Goal: Task Accomplishment & Management: Manage account settings

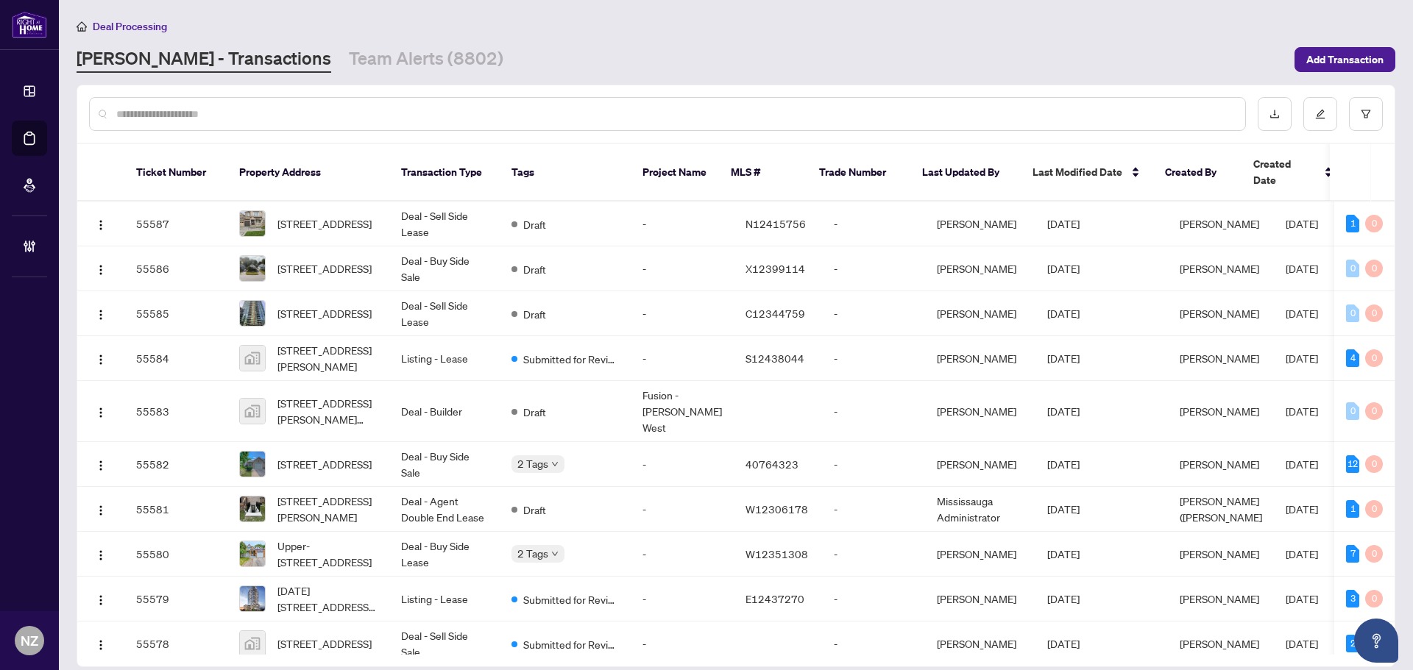
click at [294, 115] on input "text" at bounding box center [674, 114] width 1117 height 16
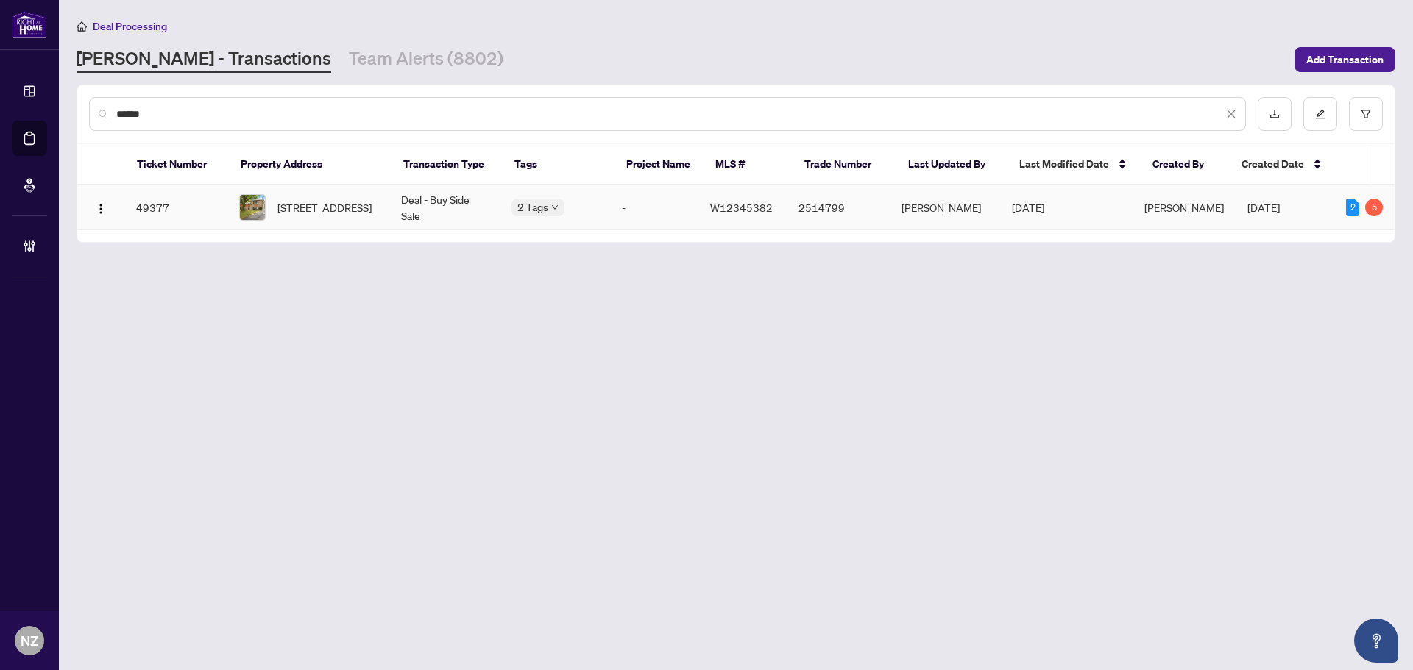
type input "******"
click at [330, 205] on span "[STREET_ADDRESS]" at bounding box center [324, 207] width 94 height 16
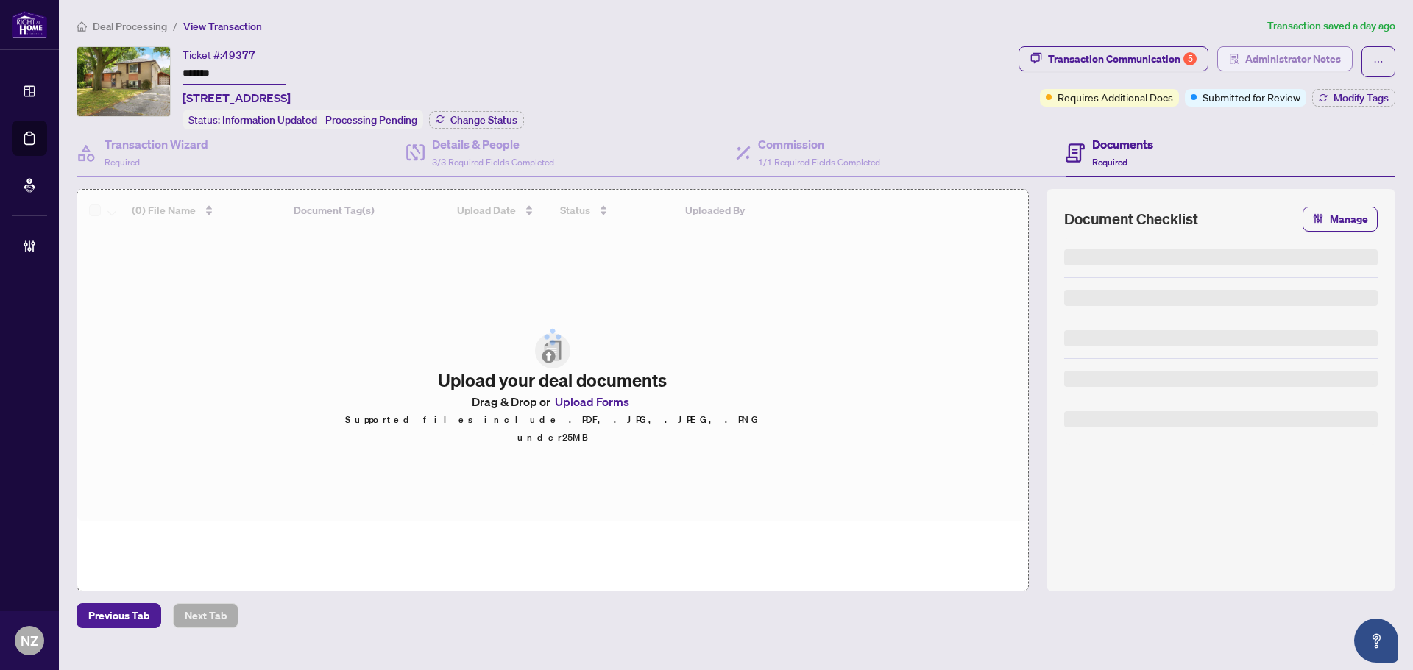
click at [1293, 58] on span "Administrator Notes" at bounding box center [1293, 59] width 96 height 24
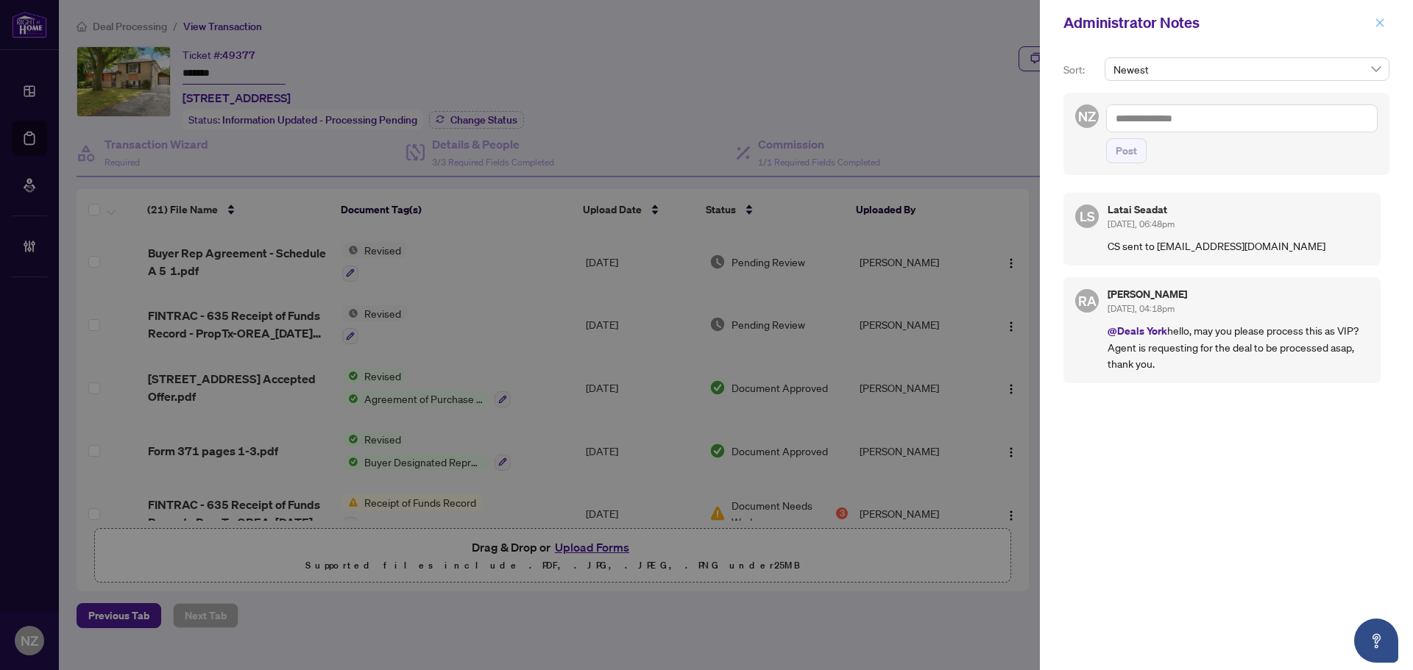
click at [1374, 24] on button "button" at bounding box center [1379, 23] width 19 height 18
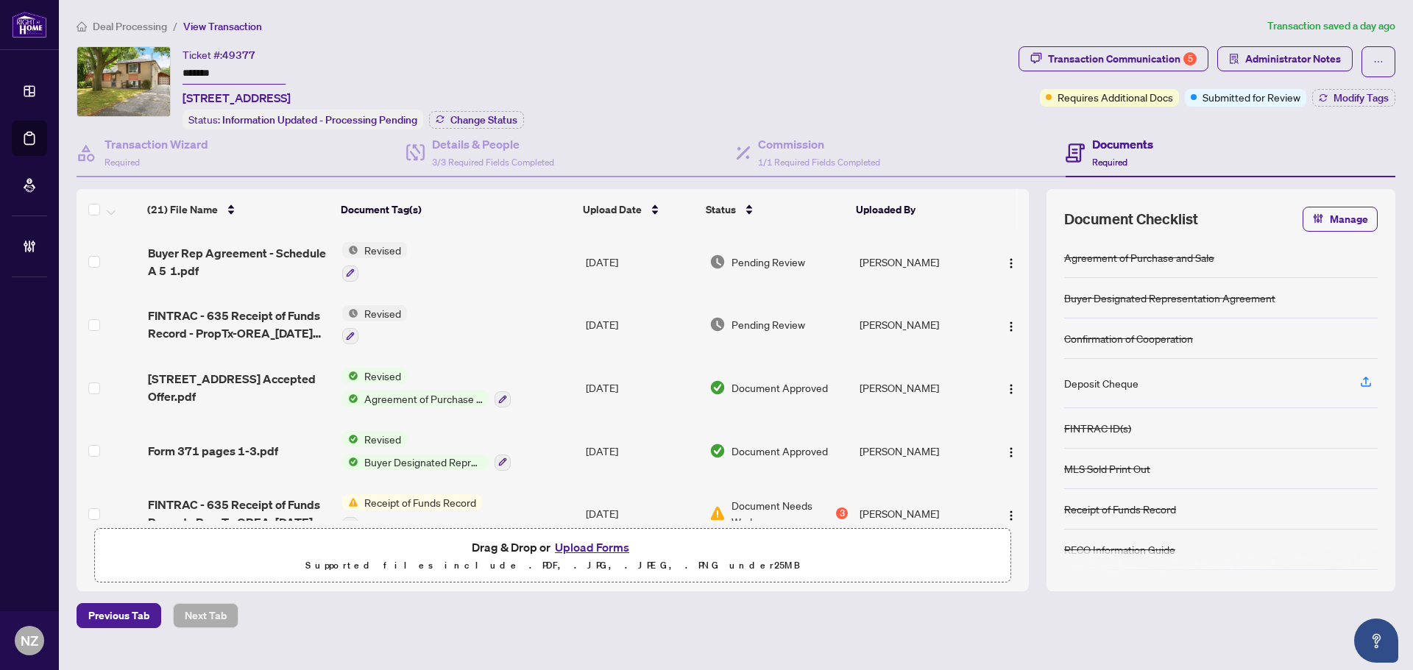
click at [130, 22] on span "Deal Processing" at bounding box center [130, 26] width 74 height 13
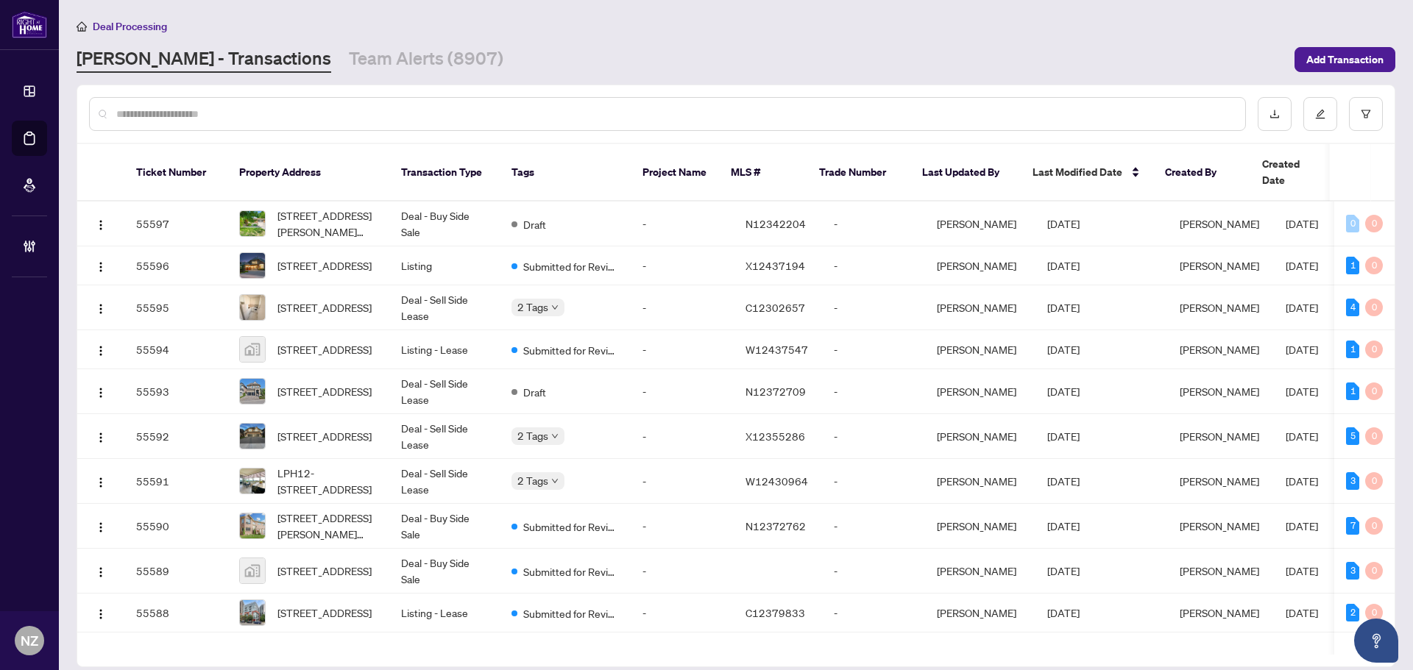
click at [204, 111] on input "text" at bounding box center [674, 114] width 1117 height 16
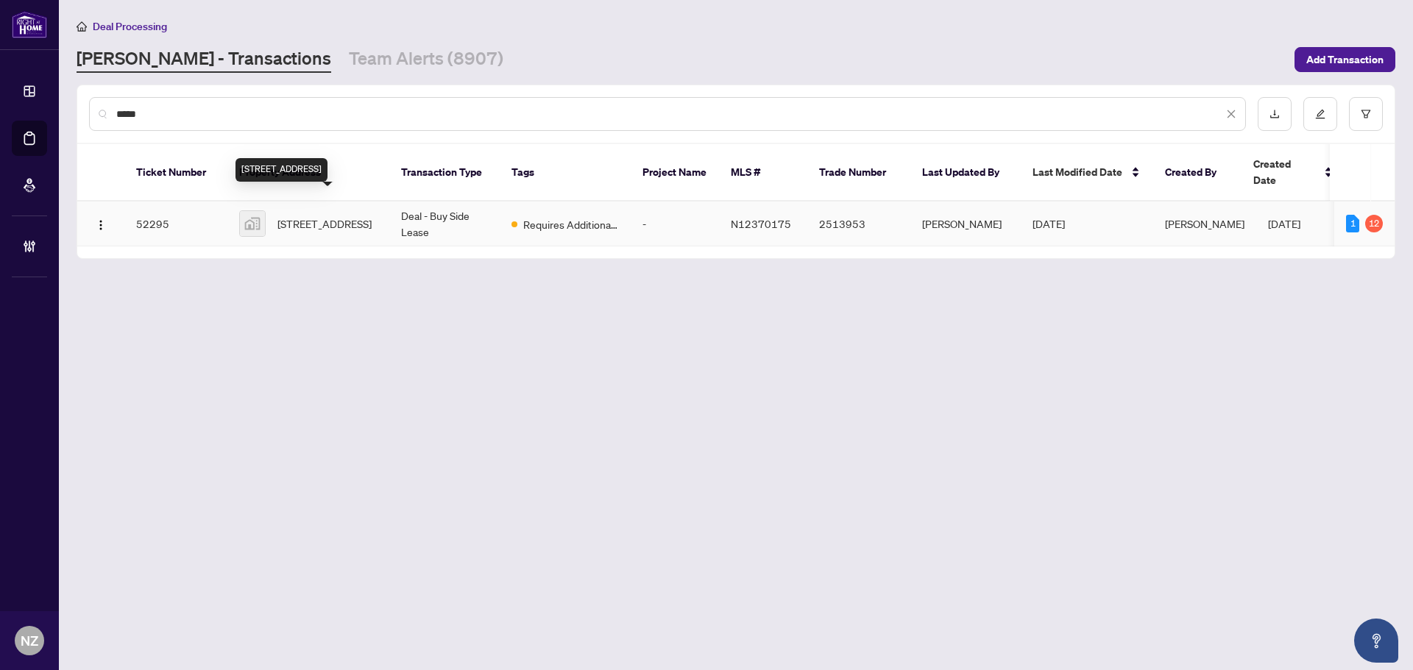
type input "*****"
click at [338, 216] on span "[STREET_ADDRESS]" at bounding box center [324, 224] width 94 height 16
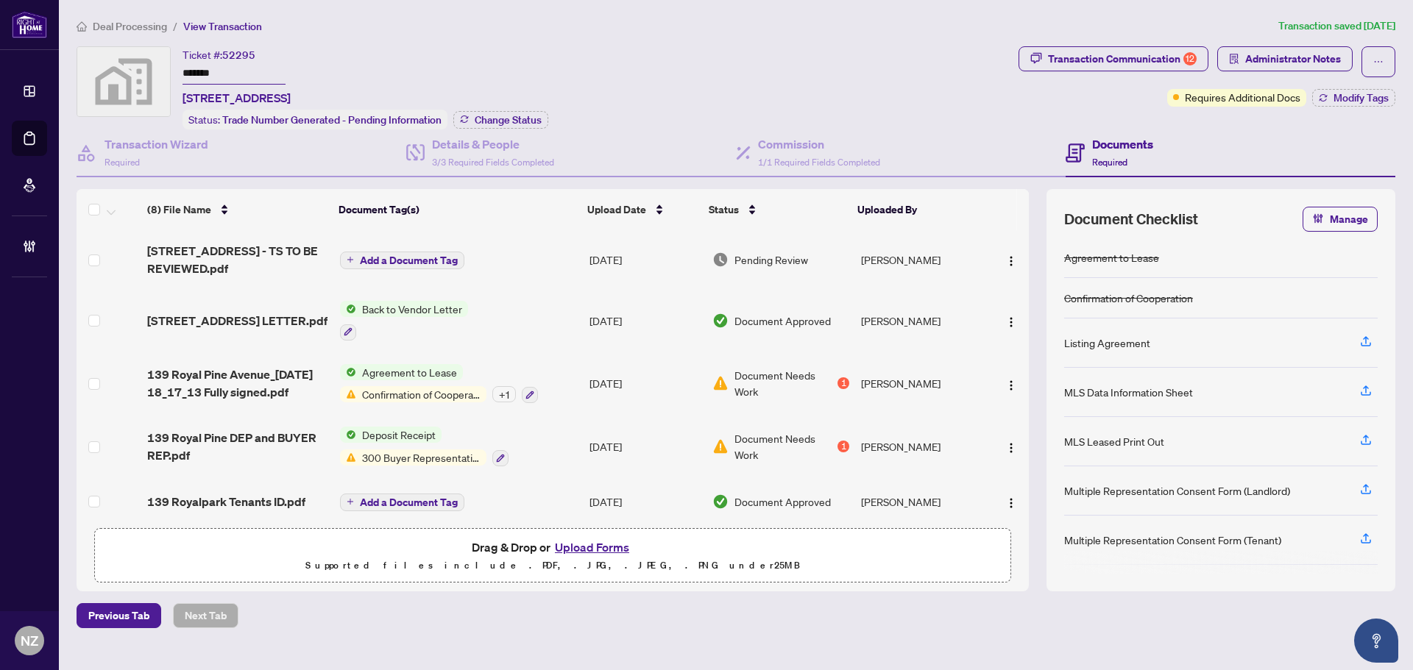
click at [126, 24] on span "Deal Processing" at bounding box center [130, 26] width 74 height 13
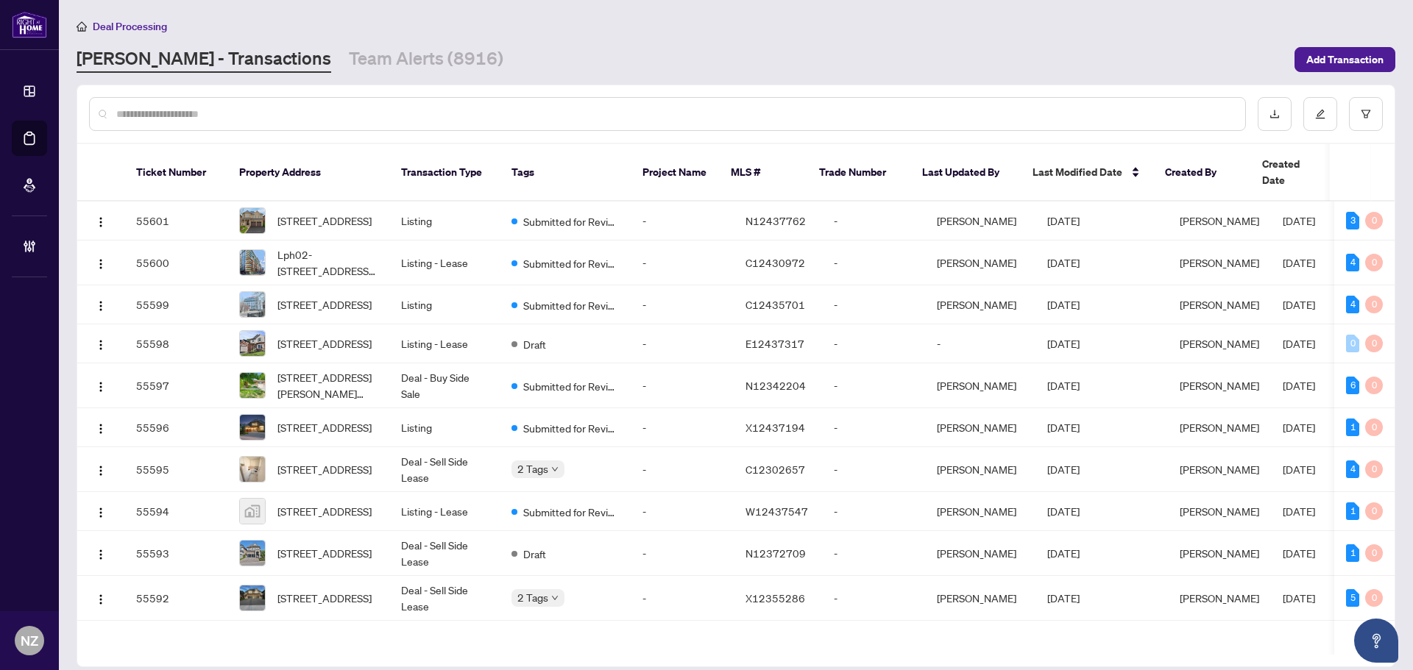
click at [124, 110] on input "text" at bounding box center [674, 114] width 1117 height 16
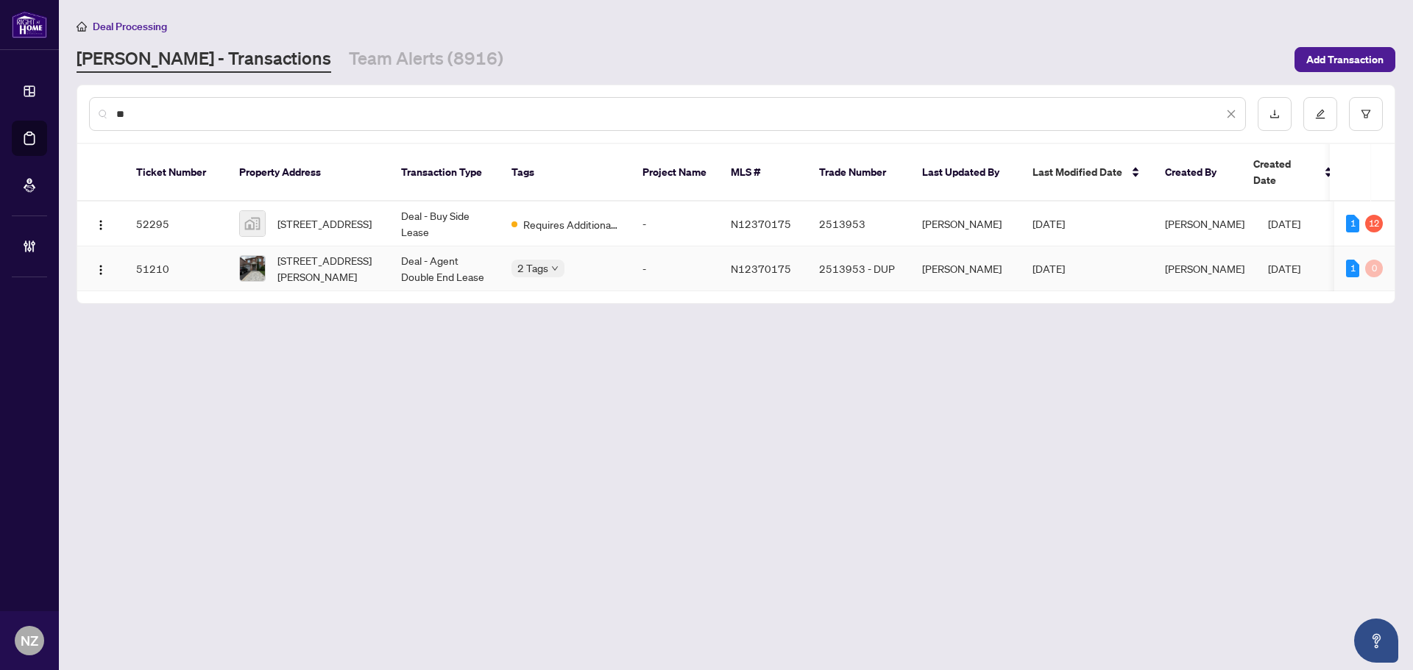
type input "*"
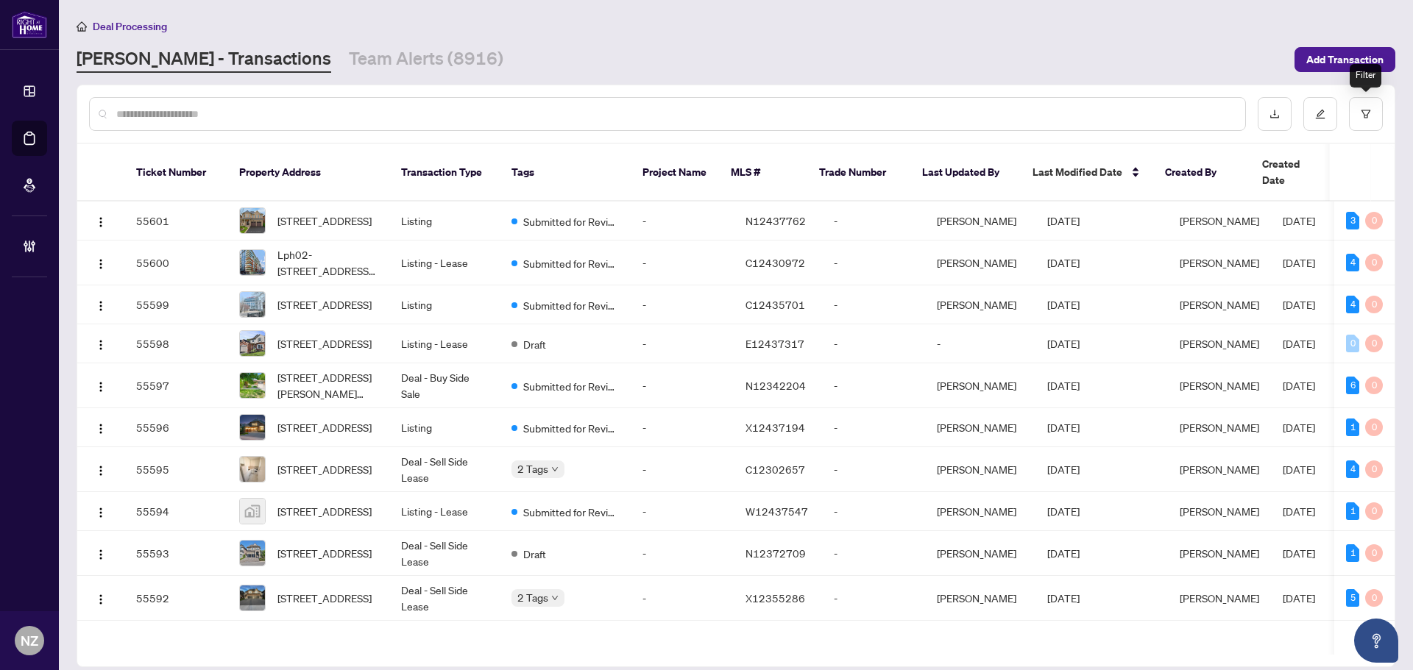
click at [1397, 109] on main "Deal Processing [PERSON_NAME] - Transactions Team Alerts (8916) Add Transaction…" at bounding box center [736, 335] width 1354 height 670
click at [1365, 110] on icon "filter" at bounding box center [1365, 114] width 10 height 10
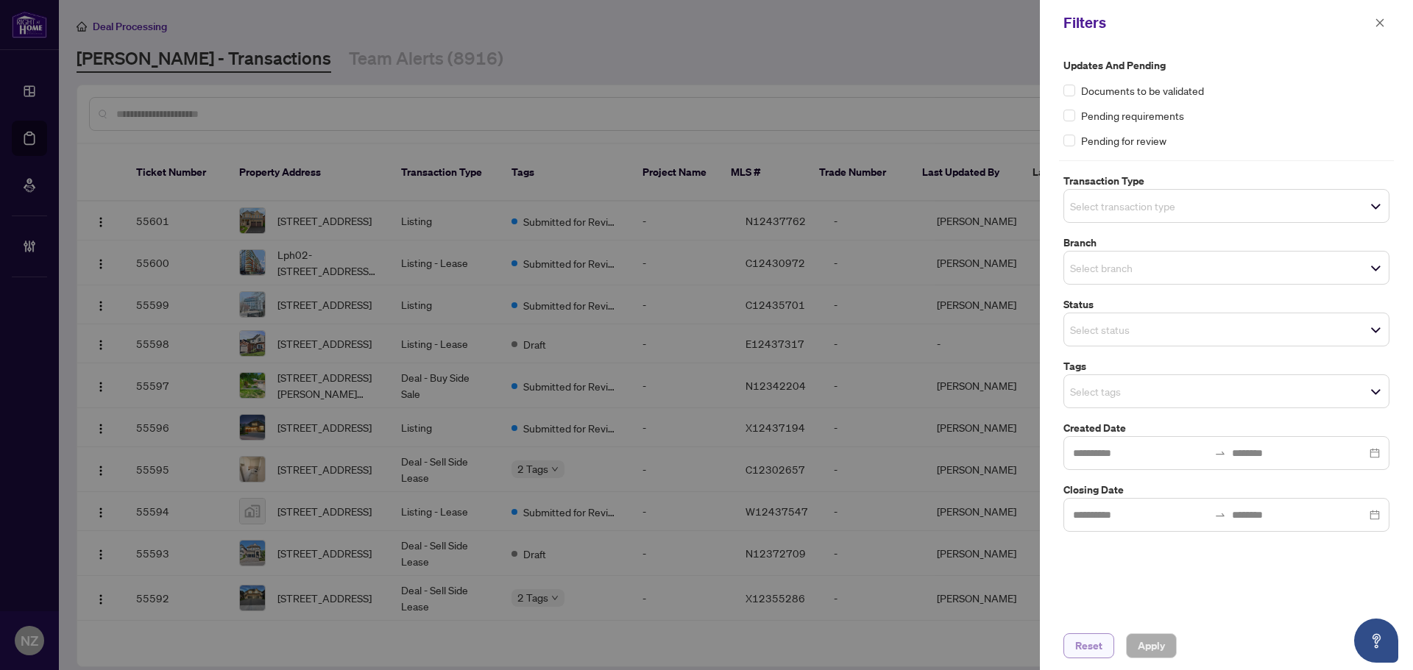
click at [1097, 647] on span "Reset" at bounding box center [1088, 646] width 27 height 24
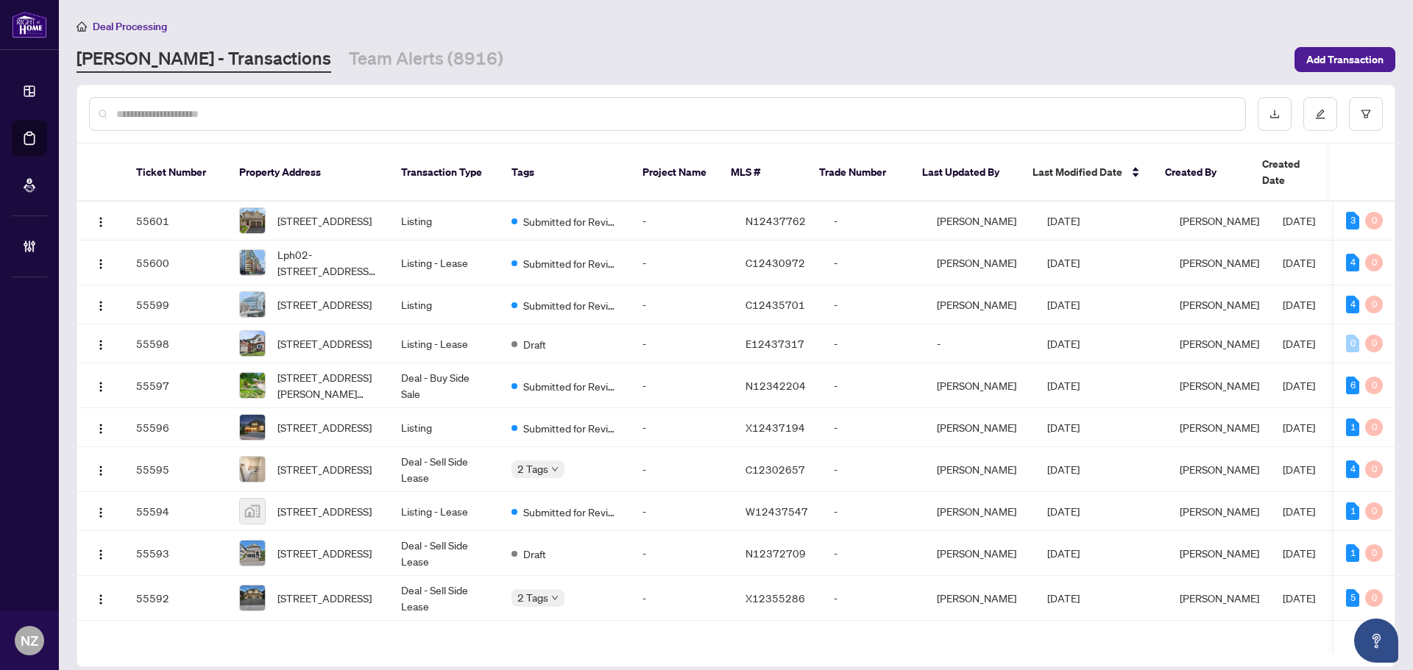
click at [191, 113] on input "text" at bounding box center [674, 114] width 1117 height 16
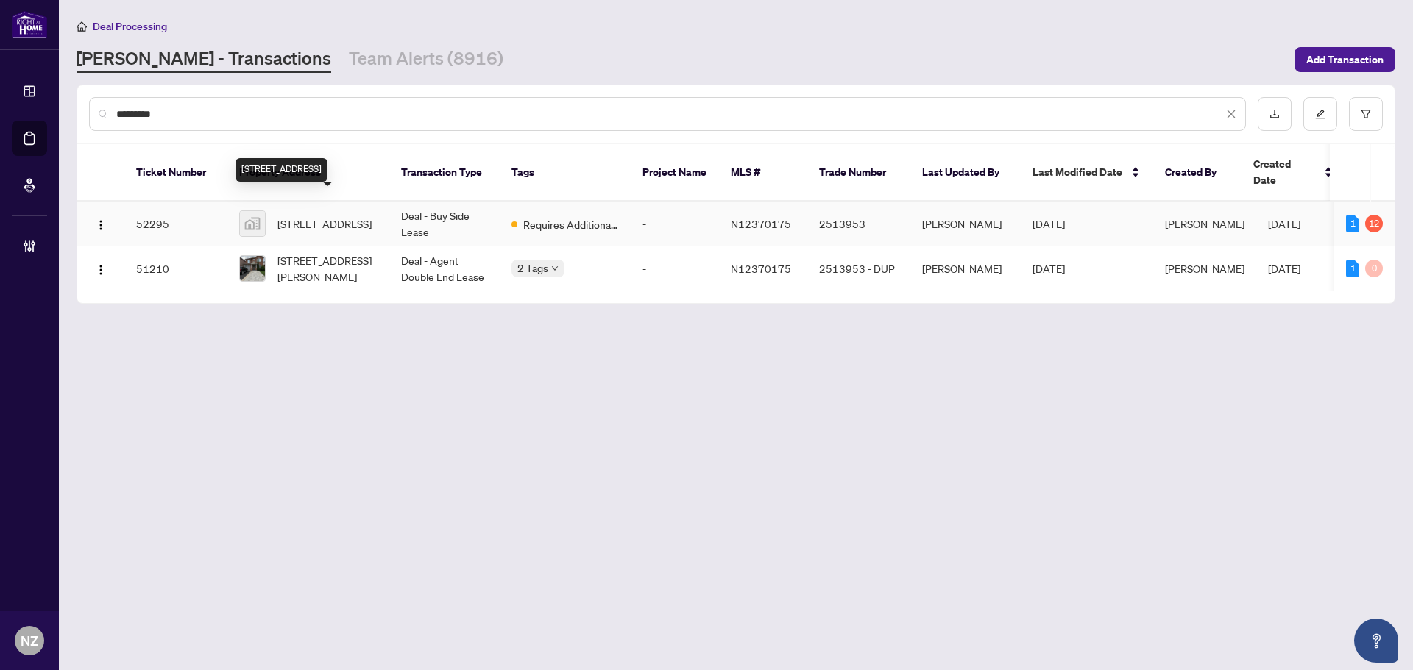
type input "*********"
click at [316, 216] on span "[STREET_ADDRESS]" at bounding box center [324, 224] width 94 height 16
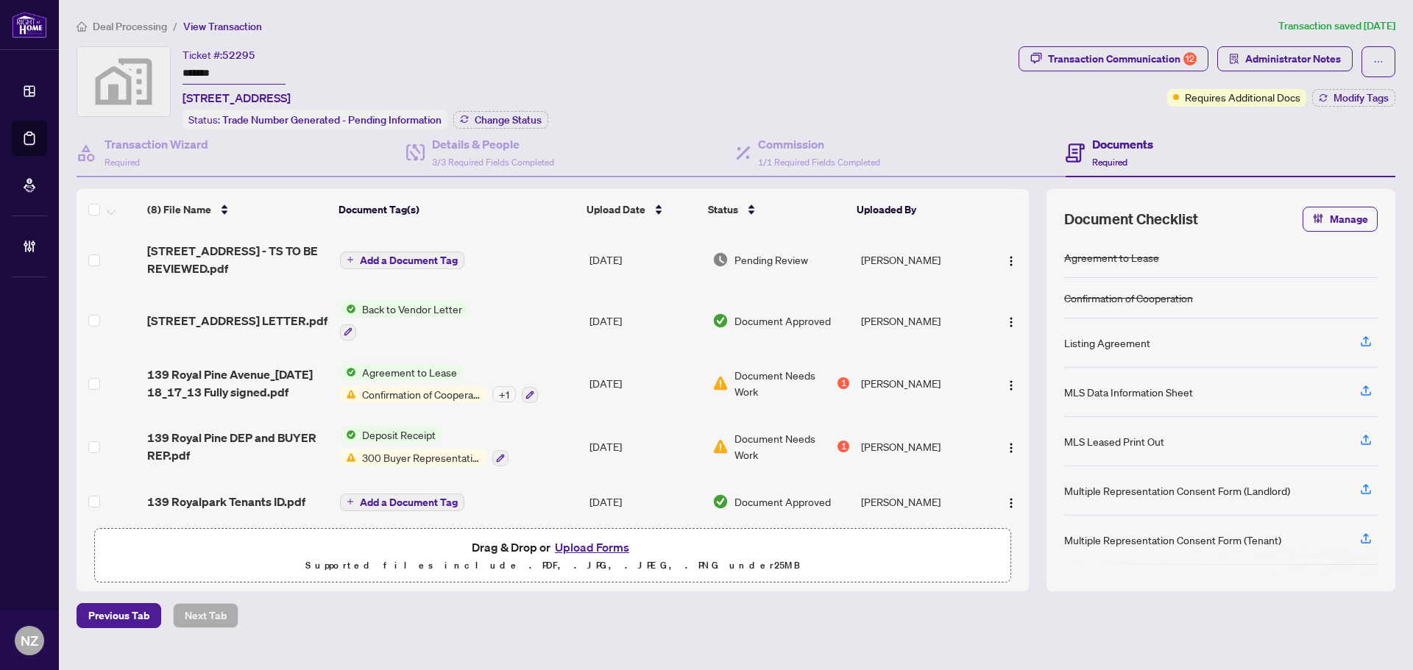
click at [110, 25] on span "Deal Processing" at bounding box center [130, 26] width 74 height 13
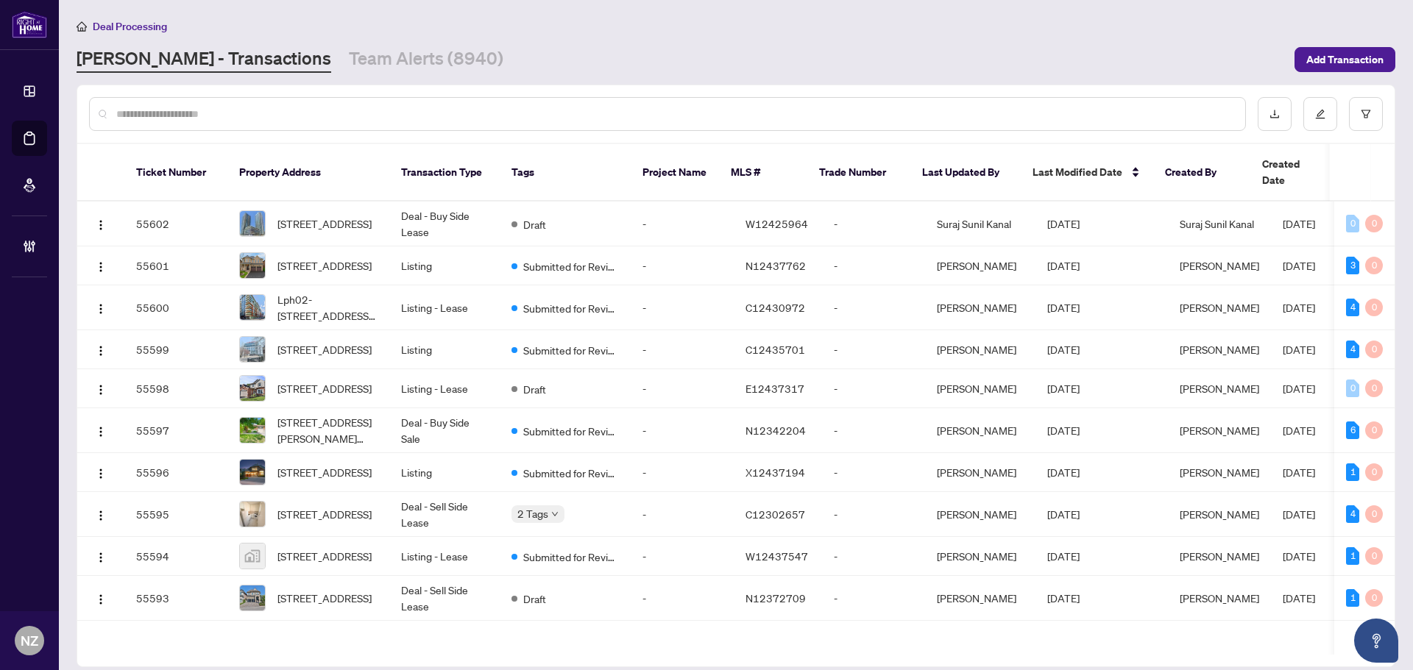
click at [182, 115] on input "text" at bounding box center [674, 114] width 1117 height 16
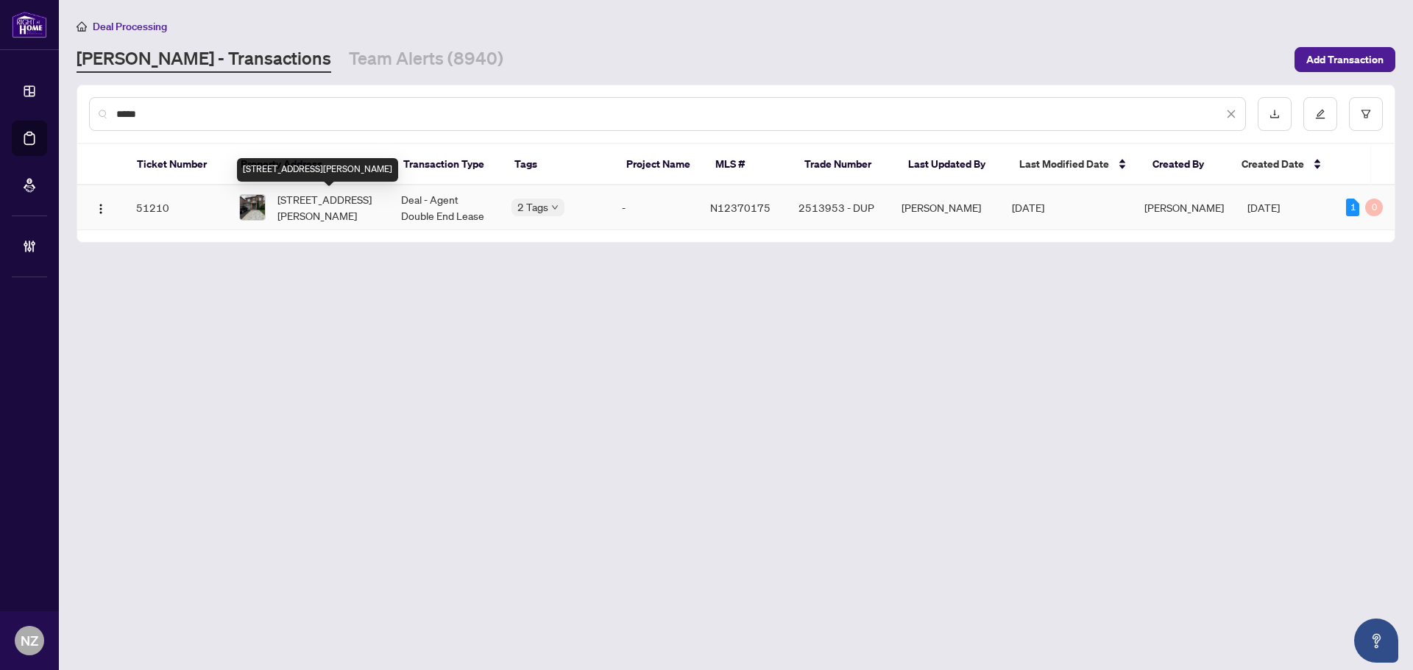
type input "*****"
click at [330, 213] on span "[STREET_ADDRESS][PERSON_NAME]" at bounding box center [327, 207] width 100 height 32
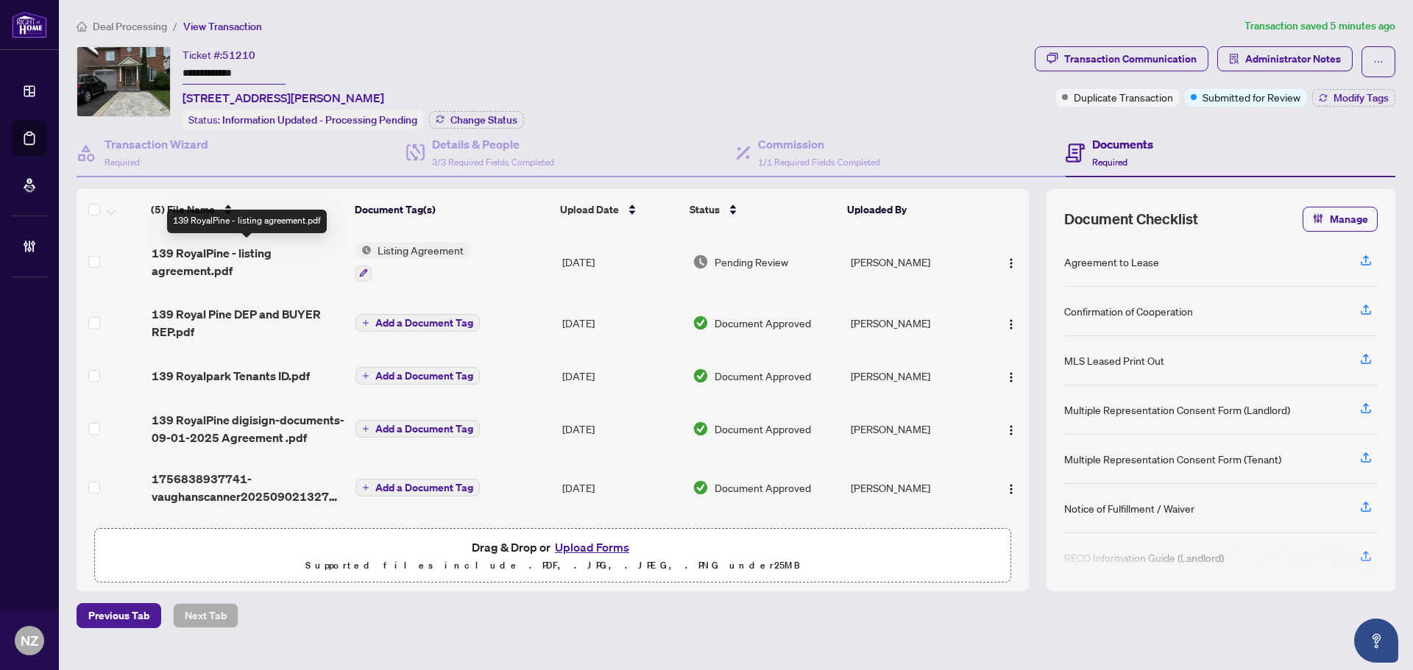
click at [221, 245] on span "139 RoyalPine - listing agreement.pdf" at bounding box center [248, 261] width 193 height 35
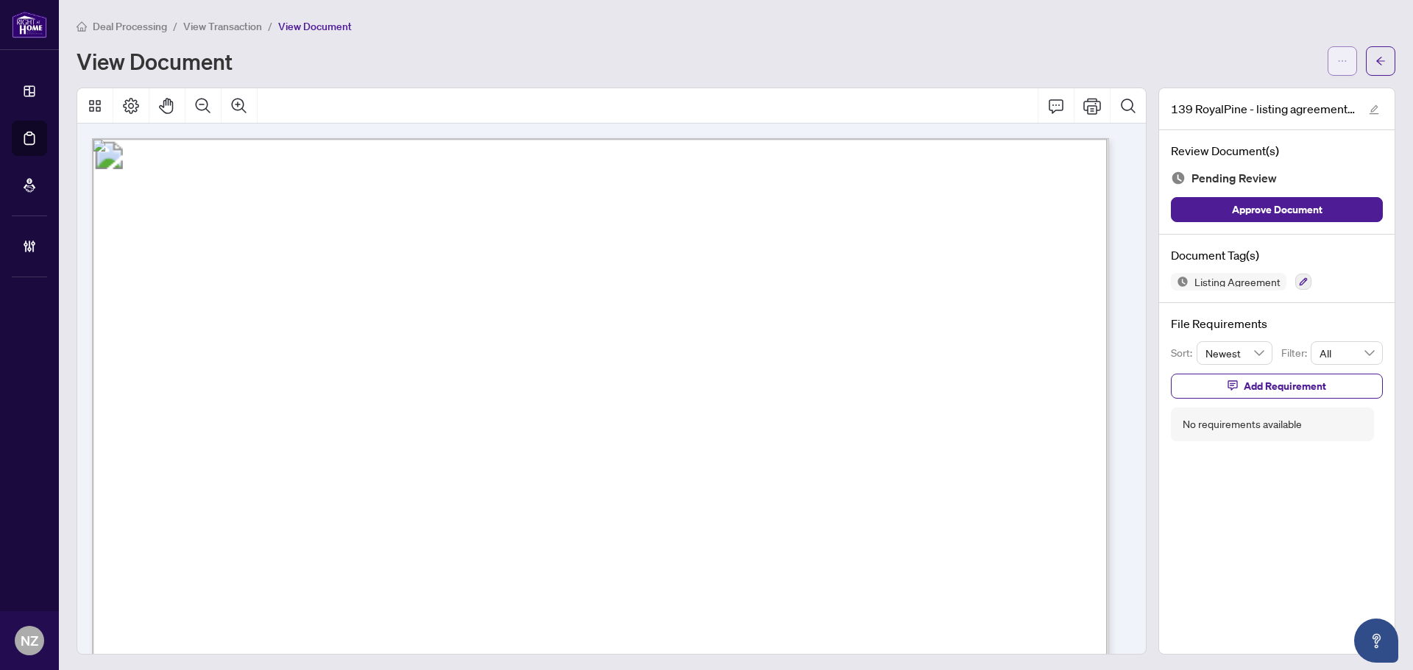
click at [1339, 63] on button "button" at bounding box center [1341, 60] width 29 height 29
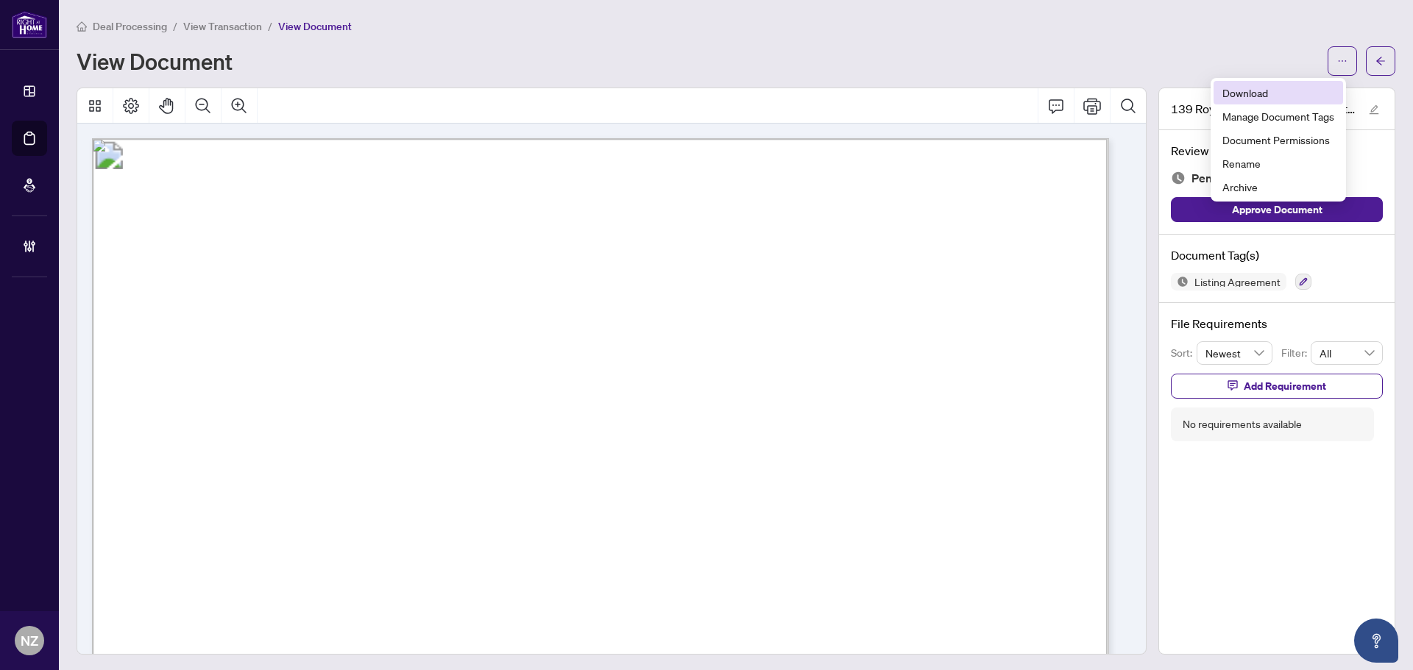
click at [1263, 88] on span "Download" at bounding box center [1278, 93] width 112 height 16
click at [136, 24] on span "Deal Processing" at bounding box center [130, 26] width 74 height 13
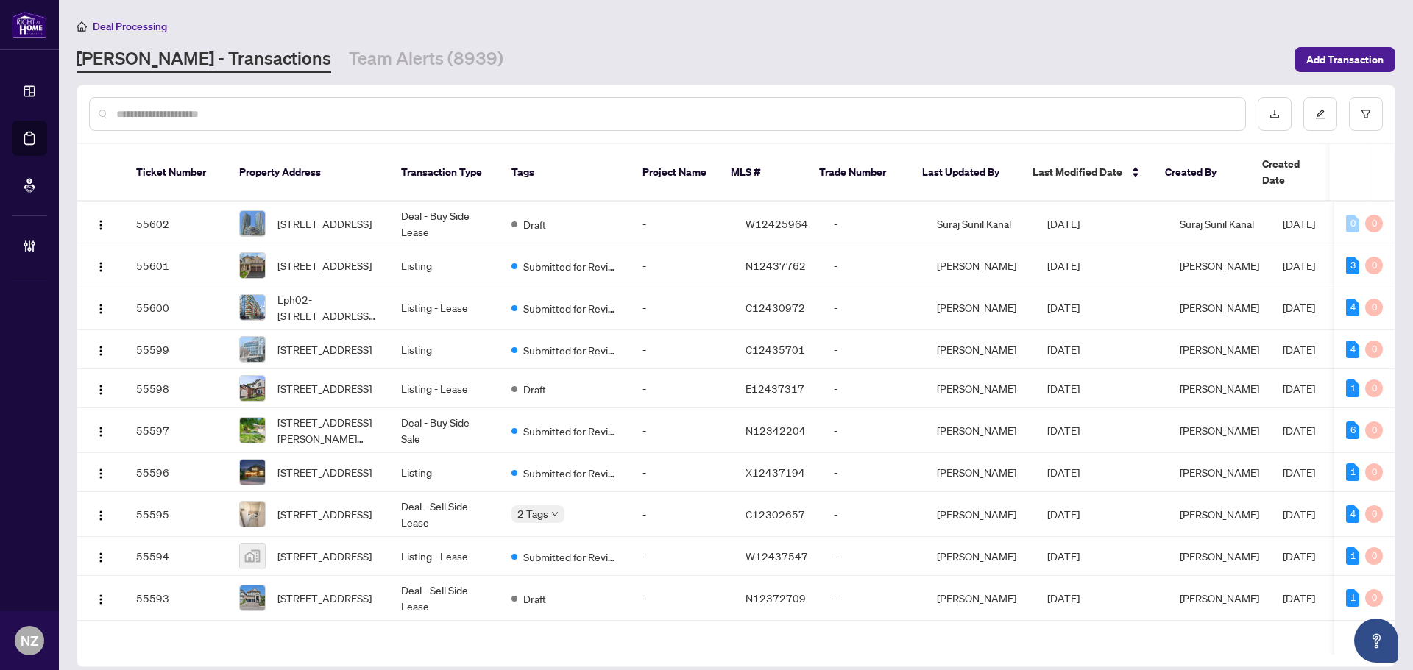
click at [242, 119] on input "text" at bounding box center [674, 114] width 1117 height 16
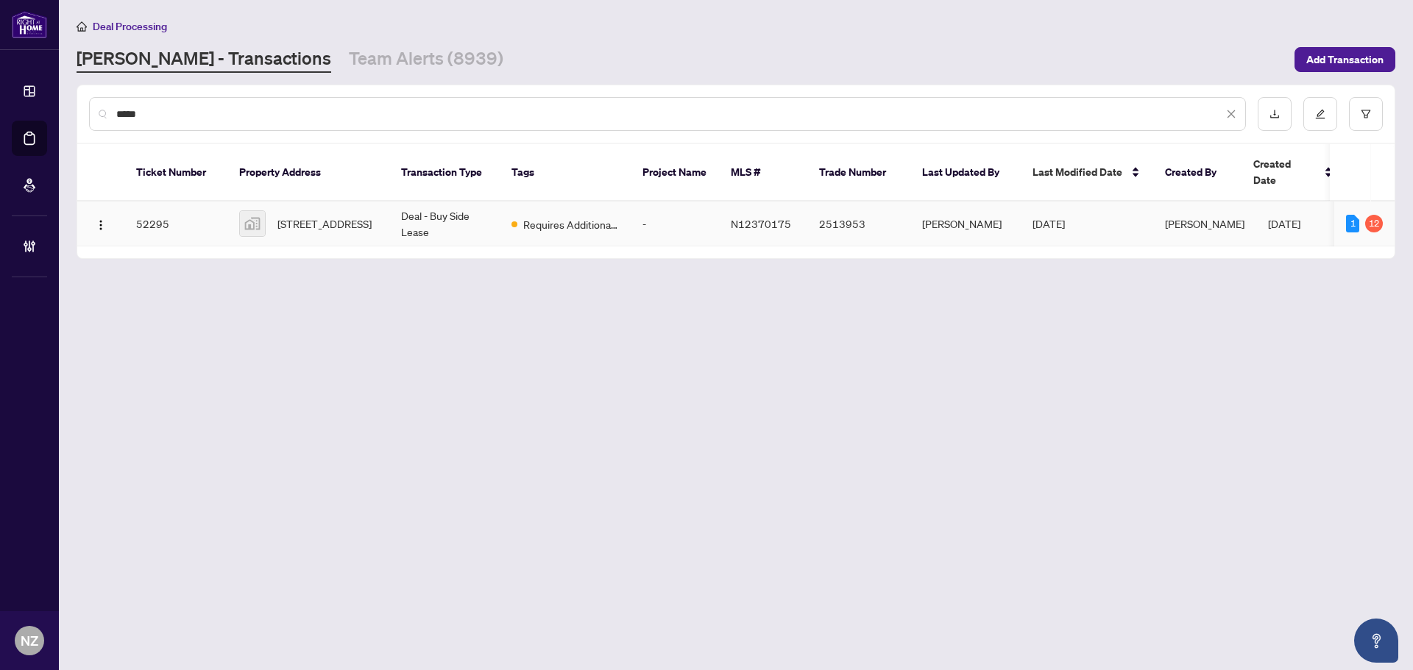
type input "*****"
click at [283, 216] on span "[STREET_ADDRESS]" at bounding box center [324, 224] width 94 height 16
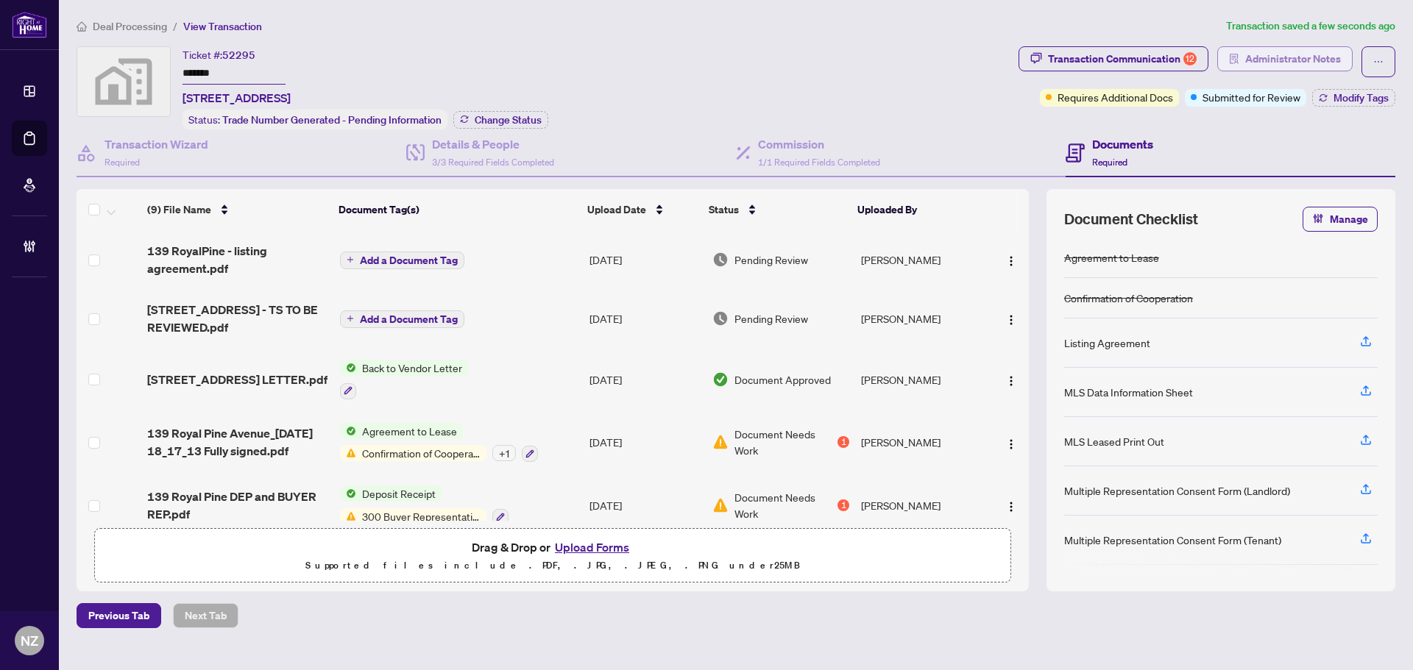
click at [1260, 57] on span "Administrator Notes" at bounding box center [1293, 59] width 96 height 24
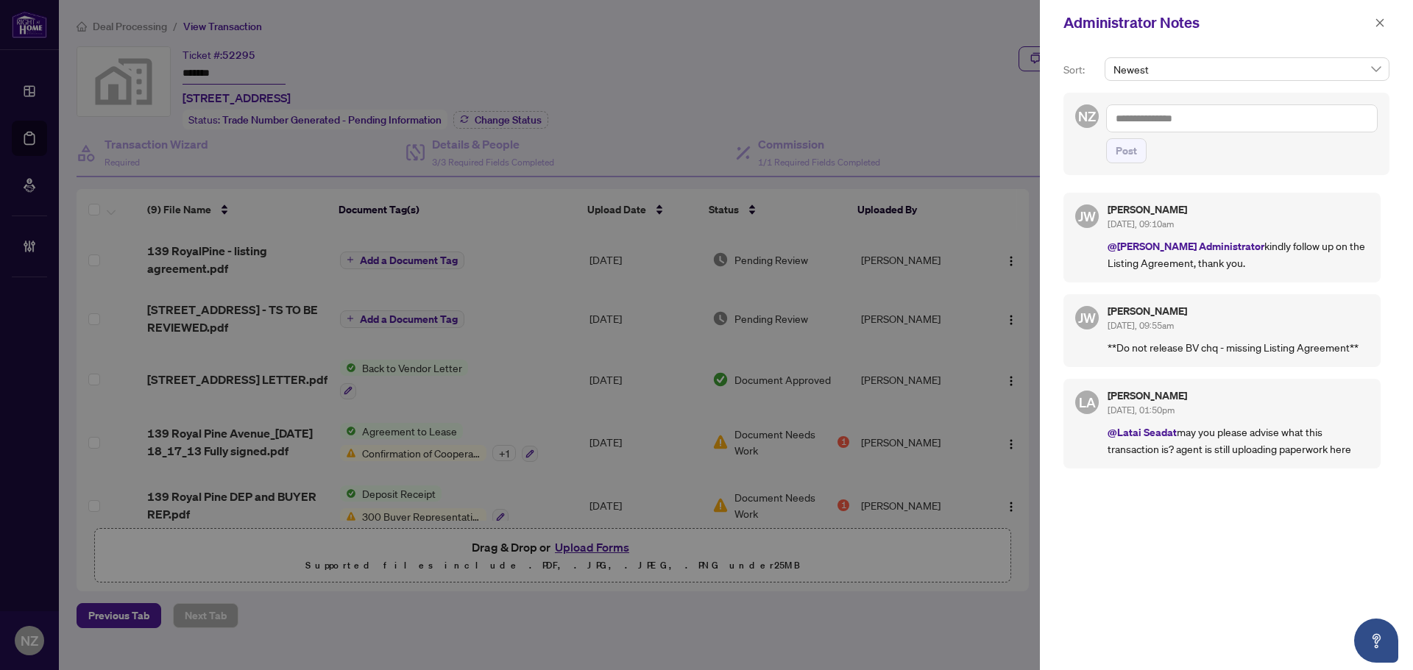
click at [1171, 119] on textarea at bounding box center [1242, 118] width 272 height 28
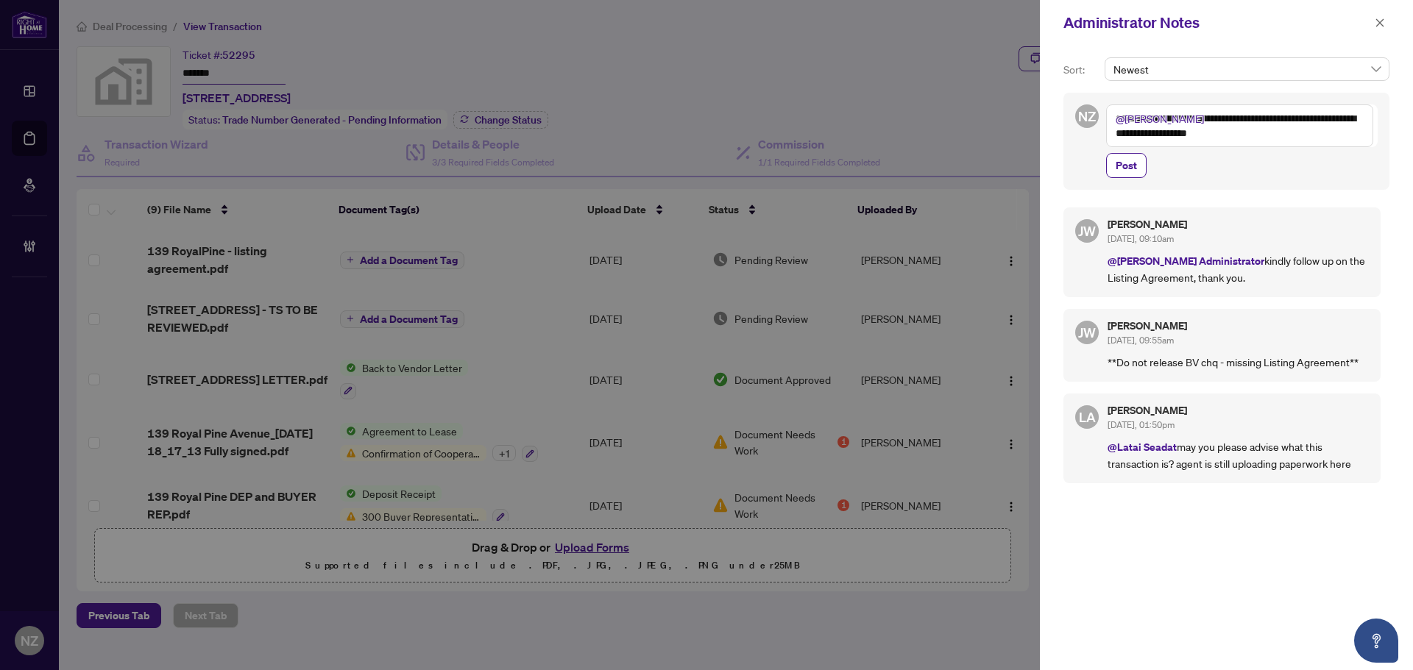
click at [1321, 136] on textarea "**********" at bounding box center [1239, 125] width 267 height 43
type textarea "**********"
click at [1113, 166] on button "Post" at bounding box center [1126, 165] width 40 height 25
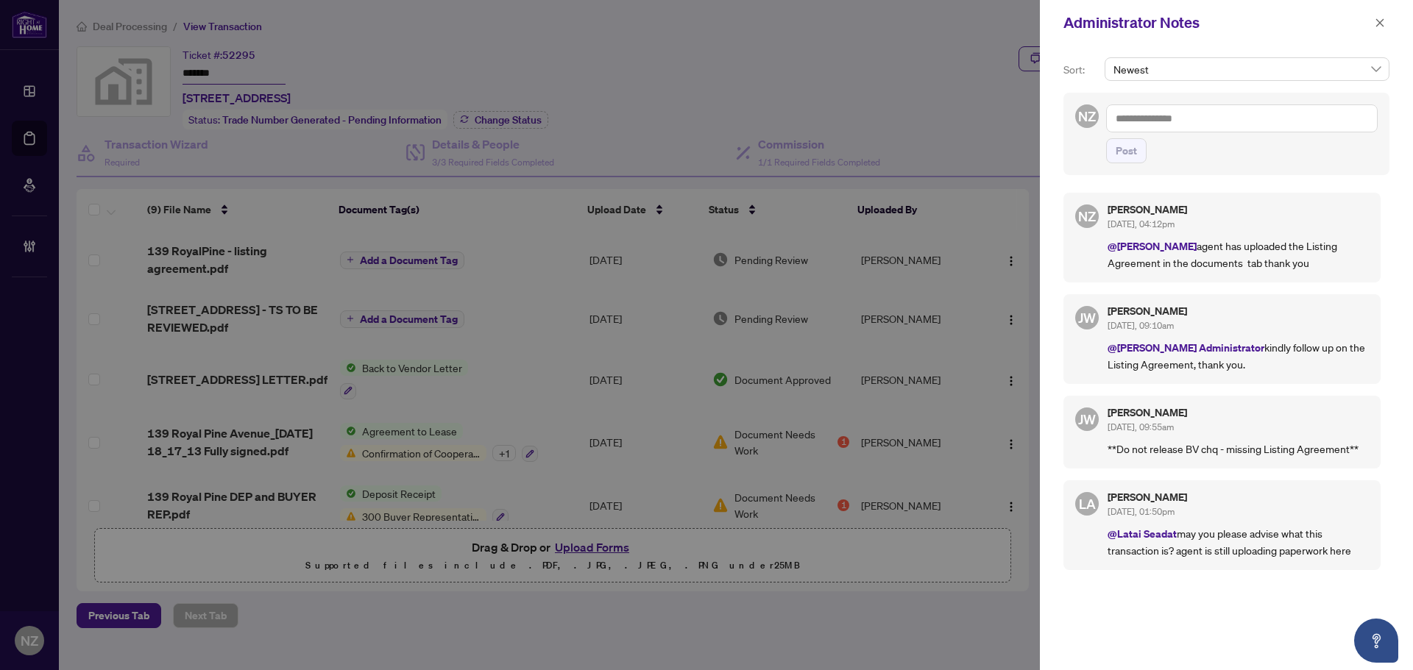
drag, startPoint x: 1375, startPoint y: 16, endPoint x: 1085, endPoint y: 41, distance: 291.7
click at [1371, 16] on button "button" at bounding box center [1379, 23] width 19 height 18
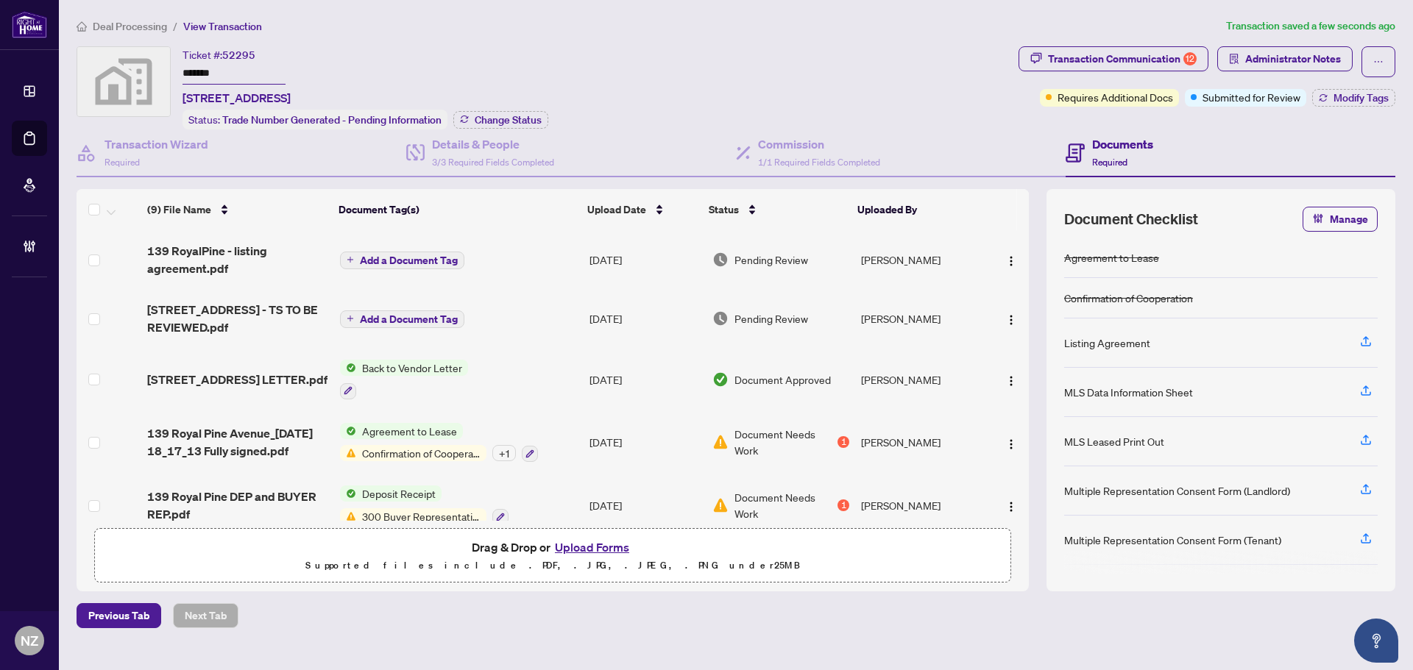
click at [129, 25] on span "Deal Processing" at bounding box center [130, 26] width 74 height 13
